Goal: Information Seeking & Learning: Learn about a topic

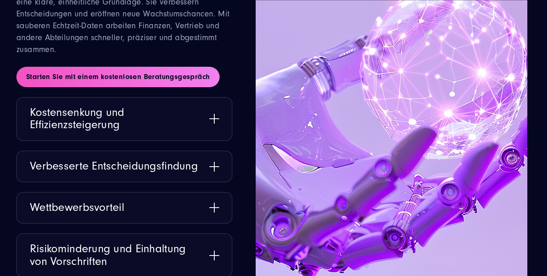
scroll to position [2095, 0]
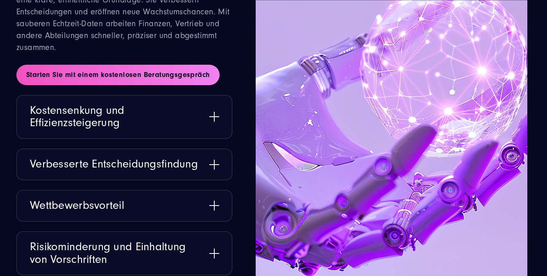
click at [109, 107] on button "Kostensenkung und Effizienzsteigerung" at bounding box center [124, 116] width 215 height 43
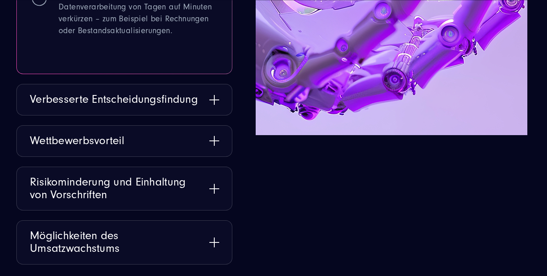
scroll to position [2344, 0]
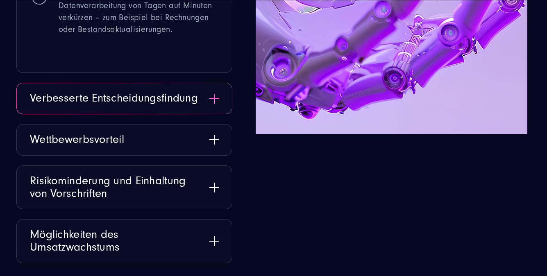
click at [176, 97] on button "Verbesserte Entscheidungsfindung" at bounding box center [124, 98] width 215 height 31
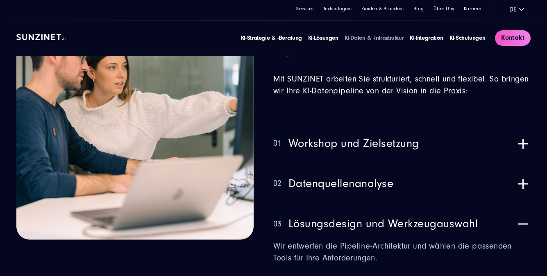
scroll to position [3173, 0]
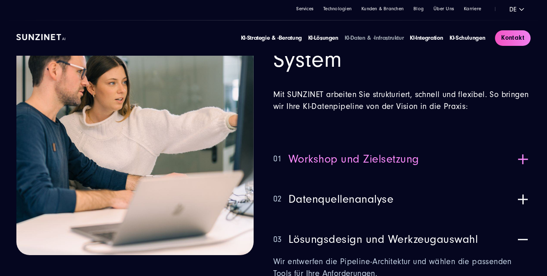
click at [328, 166] on button "01 Workshop und Zielsetzung" at bounding box center [401, 159] width 257 height 30
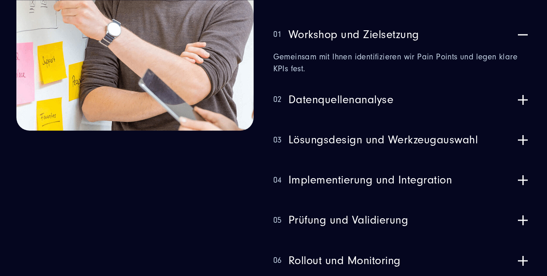
scroll to position [3299, 0]
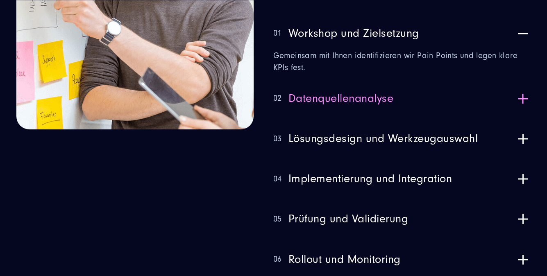
click at [337, 106] on button "02 Datenquellenanalyse" at bounding box center [401, 99] width 257 height 30
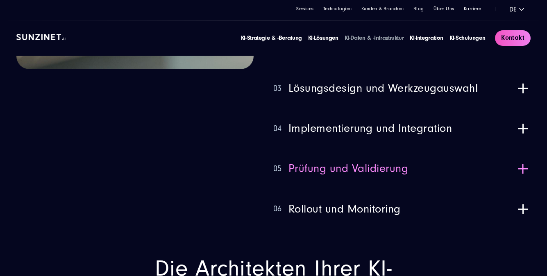
scroll to position [3339, 0]
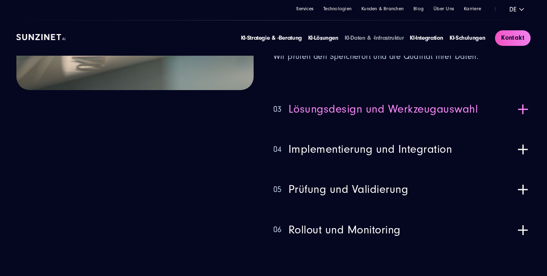
click at [340, 113] on span "Lösungsdesign und Werkzeugauswahl" at bounding box center [383, 109] width 190 height 13
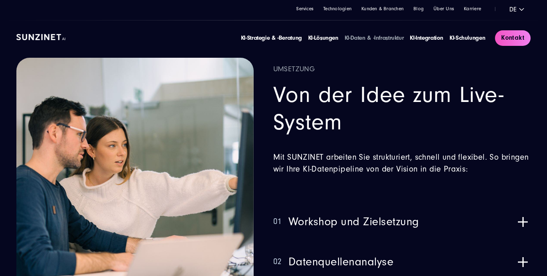
scroll to position [2662, 0]
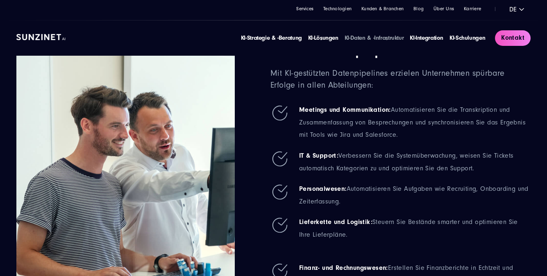
click at [373, 39] on link "KI-Daten & -Infrastruktur" at bounding box center [374, 37] width 59 height 7
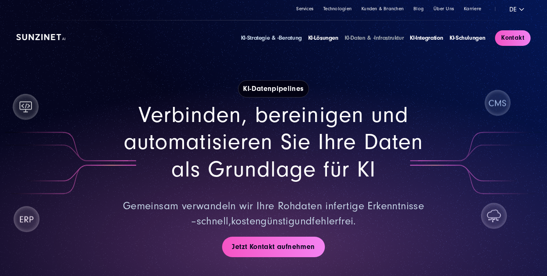
click at [274, 36] on link "KI-Strategie & -Beratung" at bounding box center [271, 37] width 61 height 7
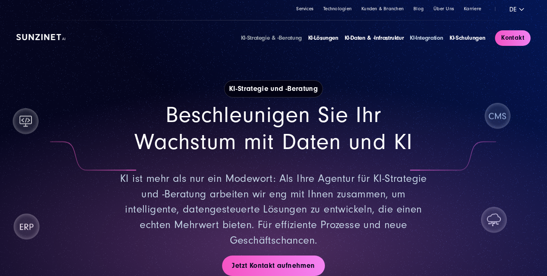
click at [430, 41] on link "KI-Integration" at bounding box center [427, 37] width 34 height 7
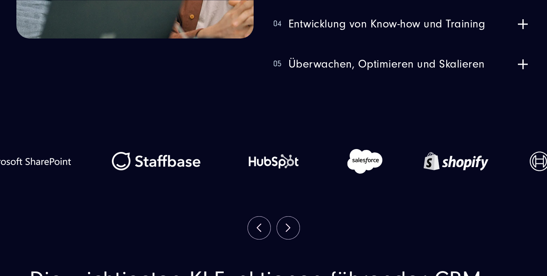
scroll to position [1282, 0]
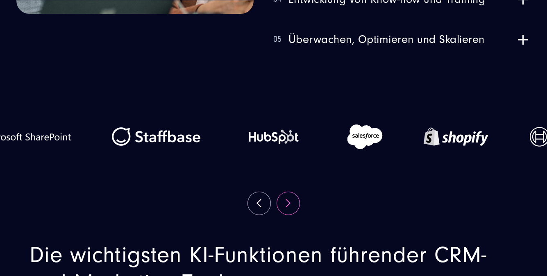
click at [286, 192] on button "Next" at bounding box center [288, 203] width 23 height 23
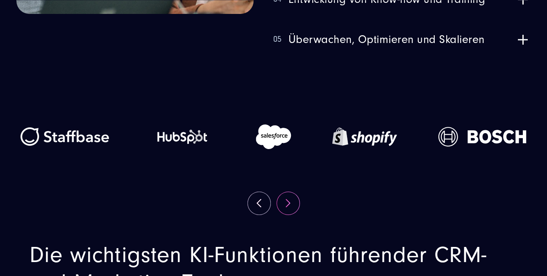
click at [286, 192] on button "Next" at bounding box center [288, 203] width 23 height 23
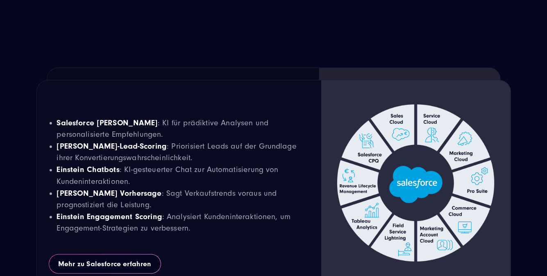
scroll to position [1758, 0]
